Goal: Unclear: Browse casually

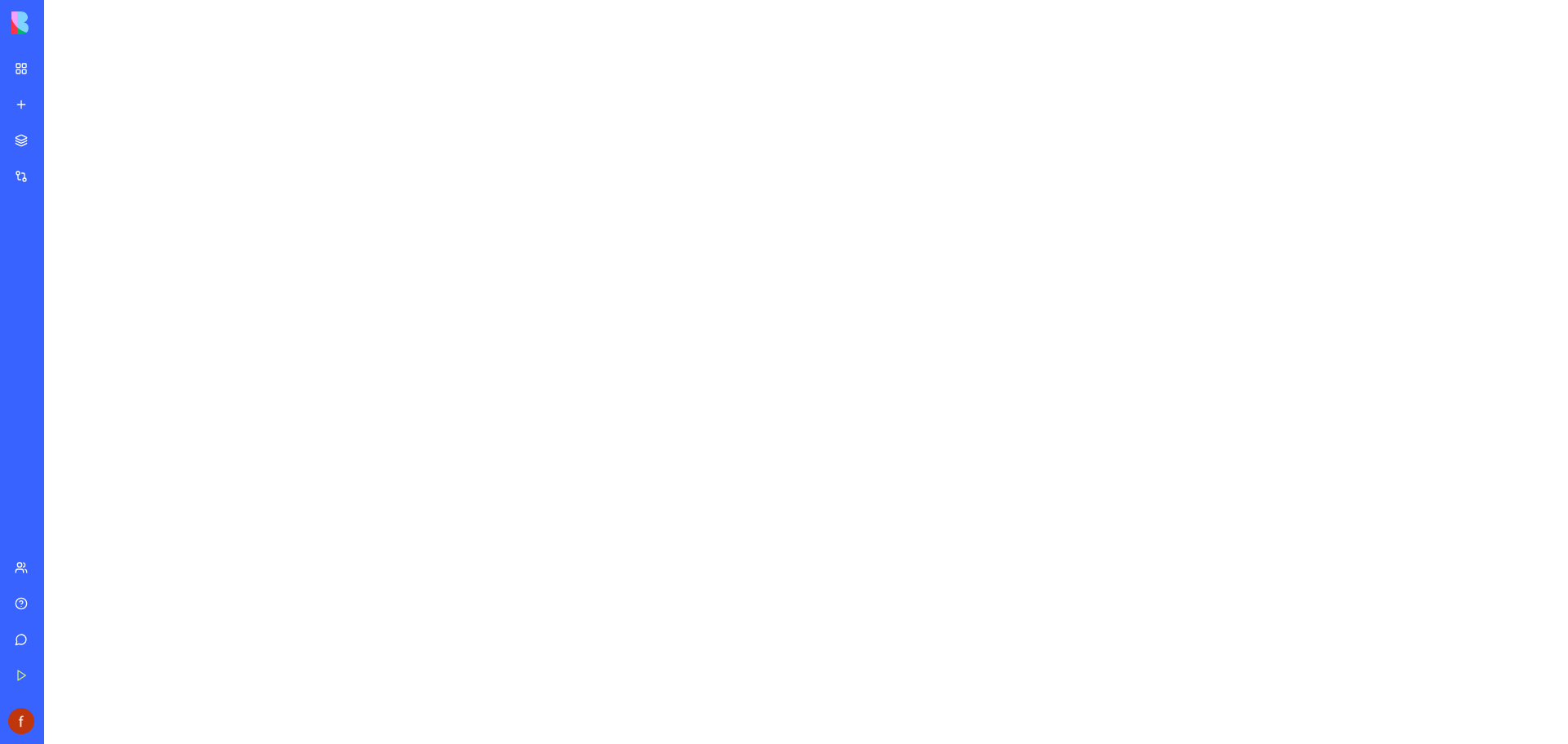
click at [61, 64] on div "My Workspace" at bounding box center [50, 69] width 22 height 17
click at [16, 22] on img at bounding box center [62, 23] width 101 height 23
click at [61, 115] on link "New app" at bounding box center [37, 104] width 66 height 32
click at [61, 135] on div "Marketplace" at bounding box center [50, 140] width 22 height 17
